Goal: Information Seeking & Learning: Learn about a topic

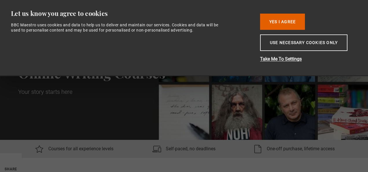
click at [283, 41] on button "Use necessary cookies only" at bounding box center [303, 42] width 87 height 16
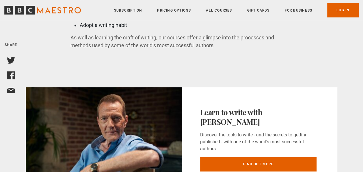
scroll to position [1330, 0]
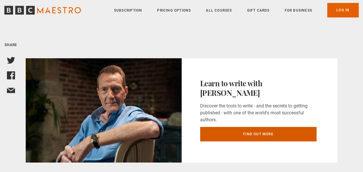
click at [239, 129] on link "Find out more" at bounding box center [258, 134] width 117 height 14
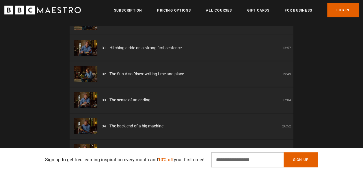
scroll to position [766, 0]
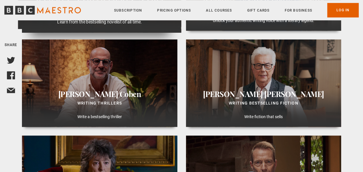
scroll to position [289, 0]
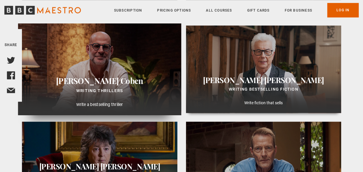
click at [104, 86] on div "Harlan Coben Writing Thrillers Write a bestselling thriller" at bounding box center [99, 95] width 163 height 40
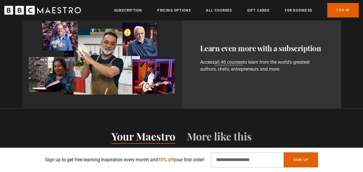
scroll to position [376, 0]
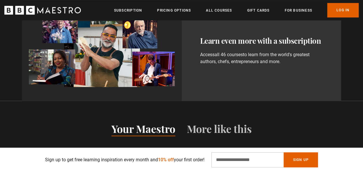
click at [228, 58] on link "all 46 courses" at bounding box center [229, 55] width 28 height 6
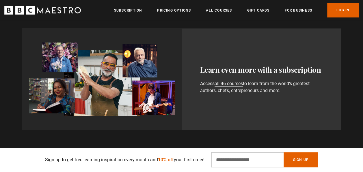
scroll to position [405, 0]
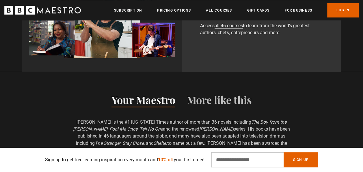
click at [50, 10] on icon "BBC Maestro" at bounding box center [42, 10] width 77 height 9
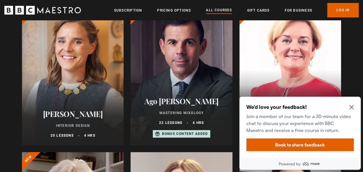
scroll to position [260, 0]
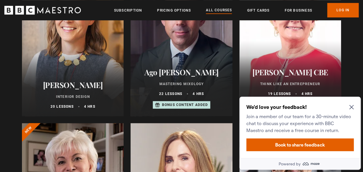
click at [351, 108] on icon "Close Maze Prompt" at bounding box center [352, 107] width 5 height 5
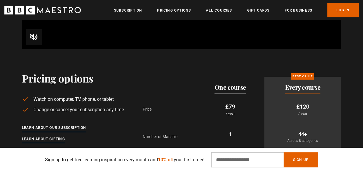
scroll to position [983, 0]
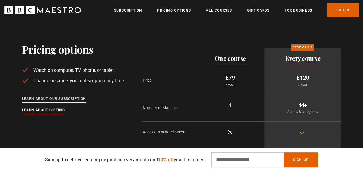
click at [60, 100] on link "Learn about our subscription" at bounding box center [54, 99] width 64 height 6
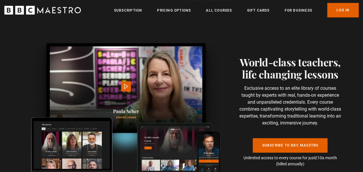
scroll to position [1272, 0]
